Goal: Task Accomplishment & Management: Manage account settings

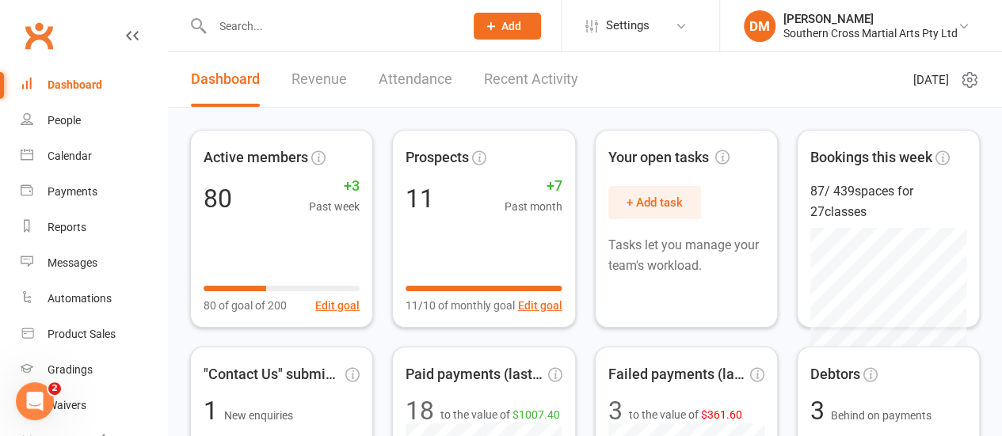
click at [245, 27] on input "text" at bounding box center [329, 26] width 245 height 22
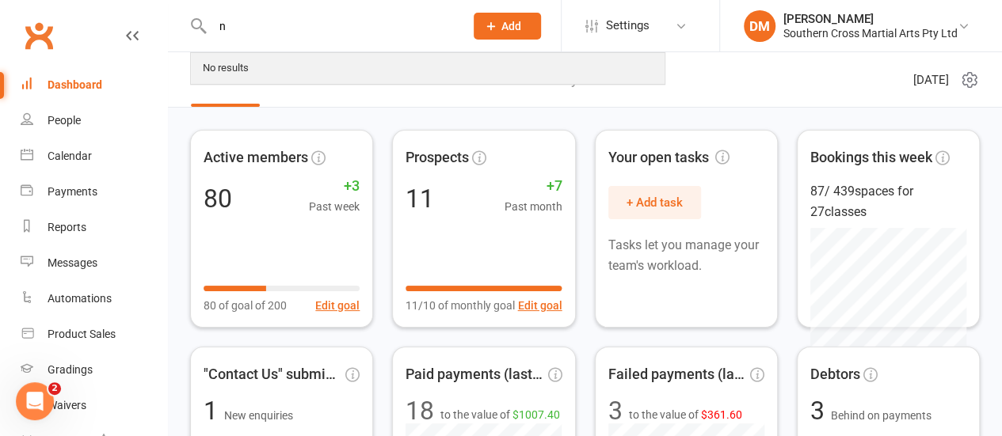
type input "na"
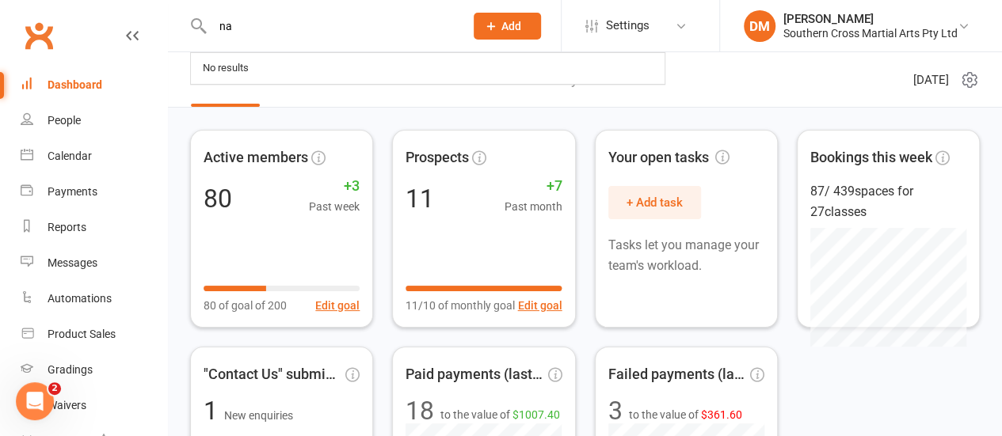
drag, startPoint x: 260, startPoint y: 29, endPoint x: 212, endPoint y: 31, distance: 47.6
click at [212, 31] on input "na" at bounding box center [329, 26] width 245 height 22
click at [79, 126] on div "People" at bounding box center [64, 120] width 33 height 13
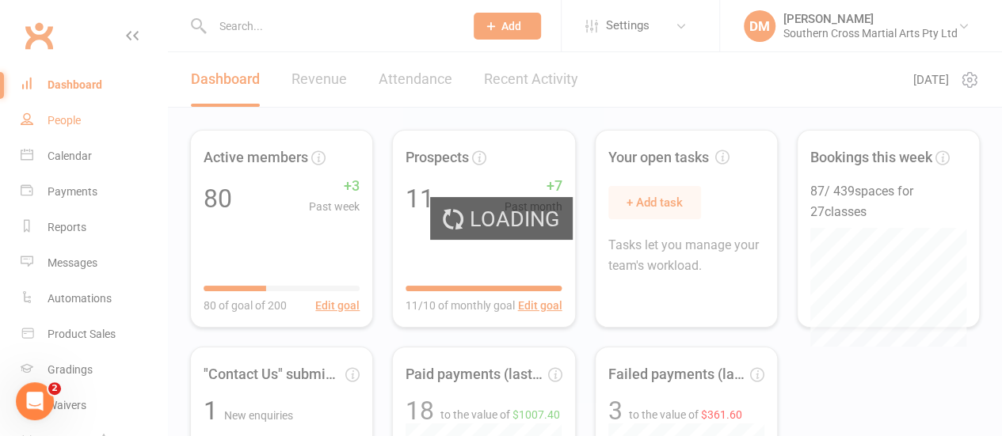
select select "100"
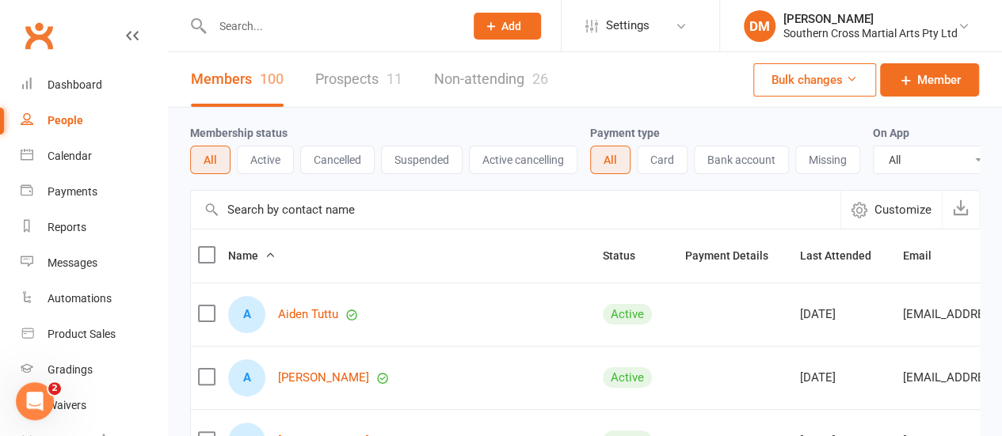
click at [367, 73] on link "Prospects 11" at bounding box center [358, 79] width 87 height 55
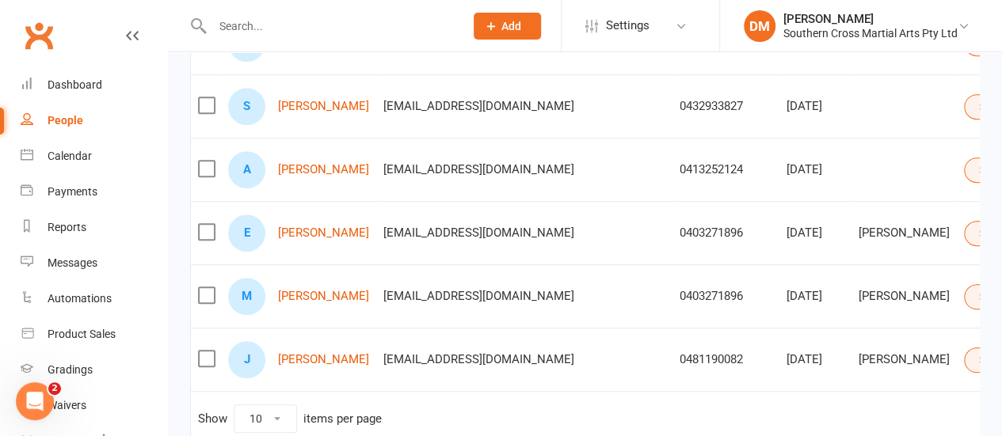
scroll to position [554, 0]
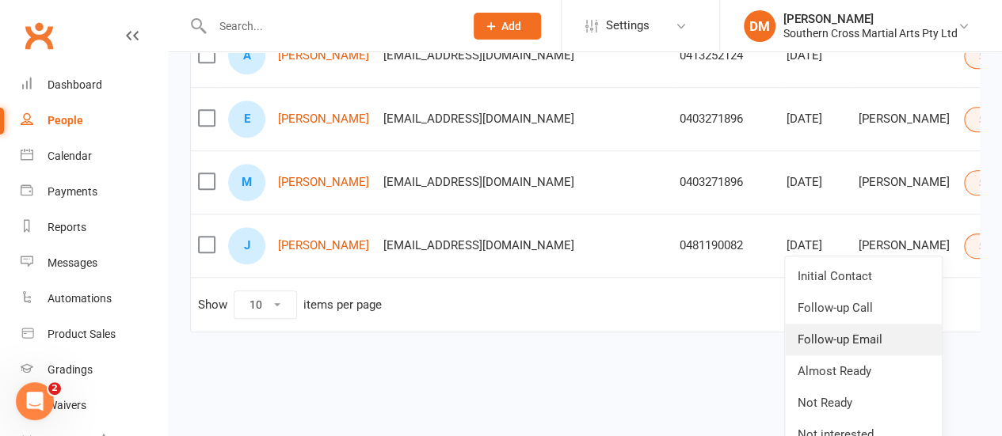
scroll to position [651, 0]
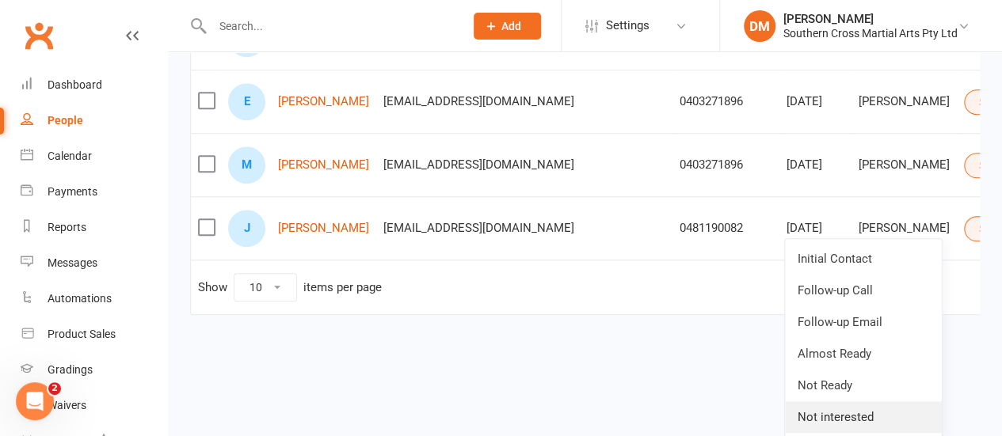
click at [895, 417] on link "Not interested" at bounding box center [863, 417] width 157 height 32
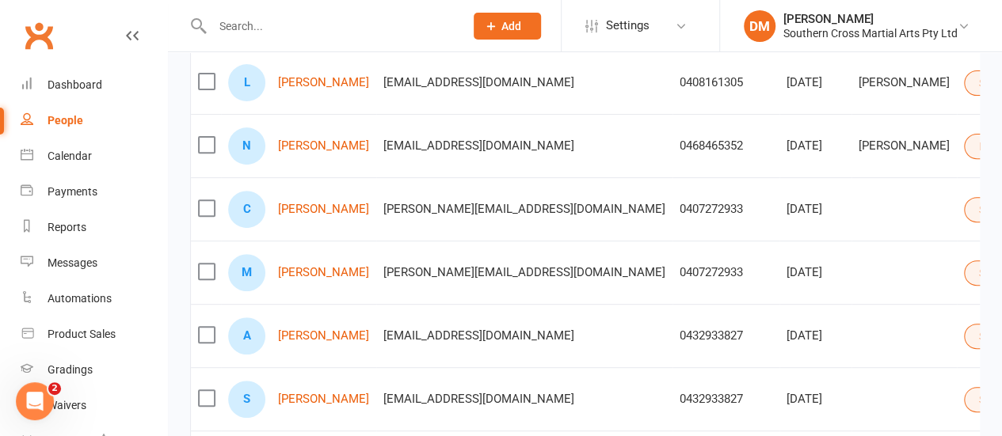
scroll to position [225, 0]
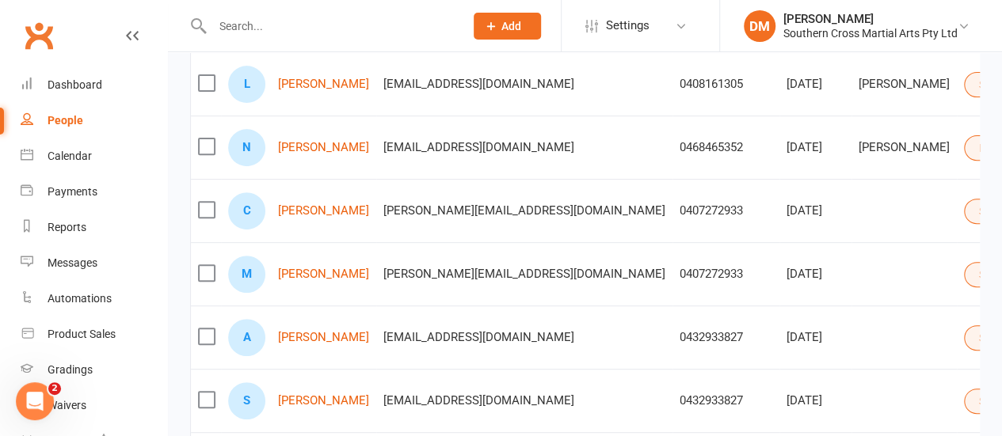
click at [300, 154] on div "N [PERSON_NAME]" at bounding box center [298, 147] width 141 height 37
